Goal: Task Accomplishment & Management: Use online tool/utility

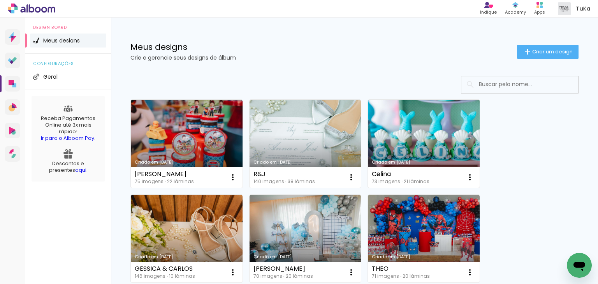
scroll to position [62, 0]
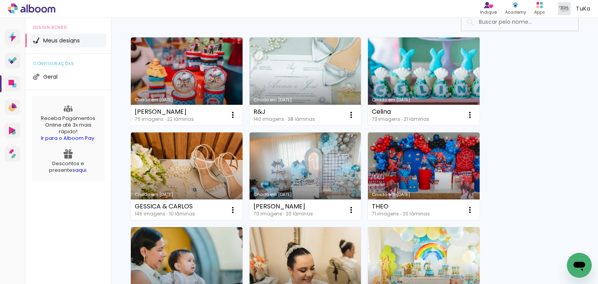
click at [417, 77] on link "Criado em [DATE]" at bounding box center [424, 81] width 112 height 88
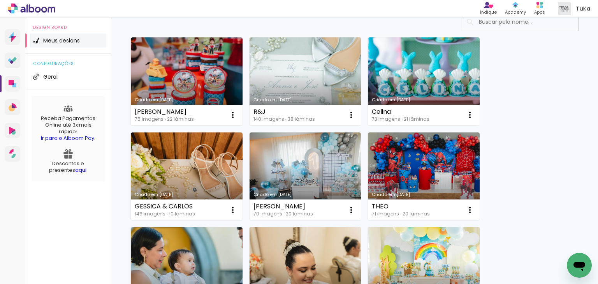
scroll to position [187, 0]
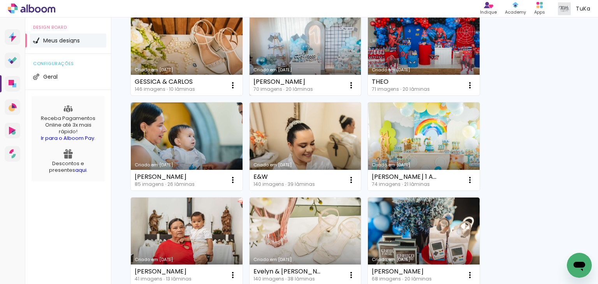
click at [306, 50] on link "Criado em [DATE]" at bounding box center [306, 52] width 112 height 88
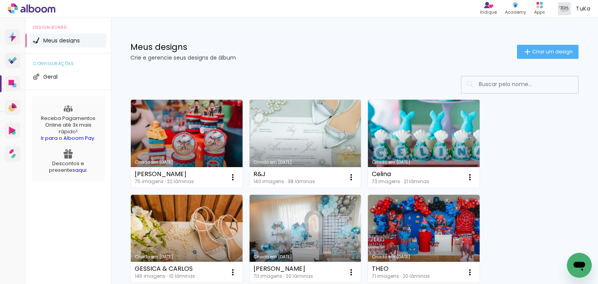
scroll to position [62, 0]
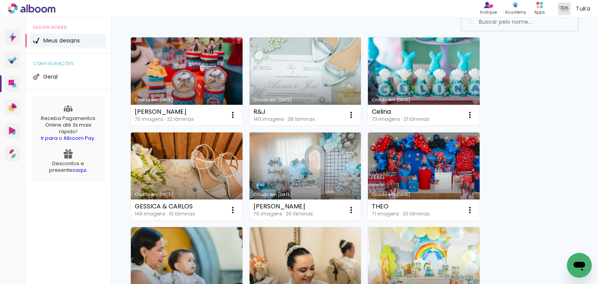
click at [304, 161] on link "Criado em [DATE]" at bounding box center [306, 176] width 112 height 88
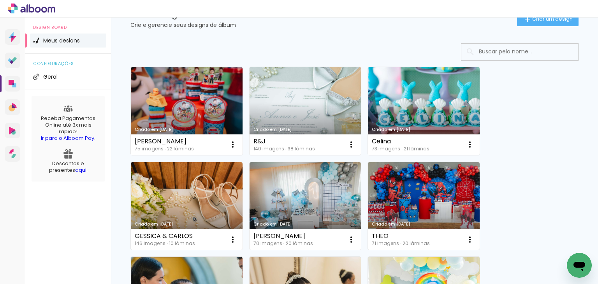
scroll to position [94, 0]
